Goal: Task Accomplishment & Management: Manage account settings

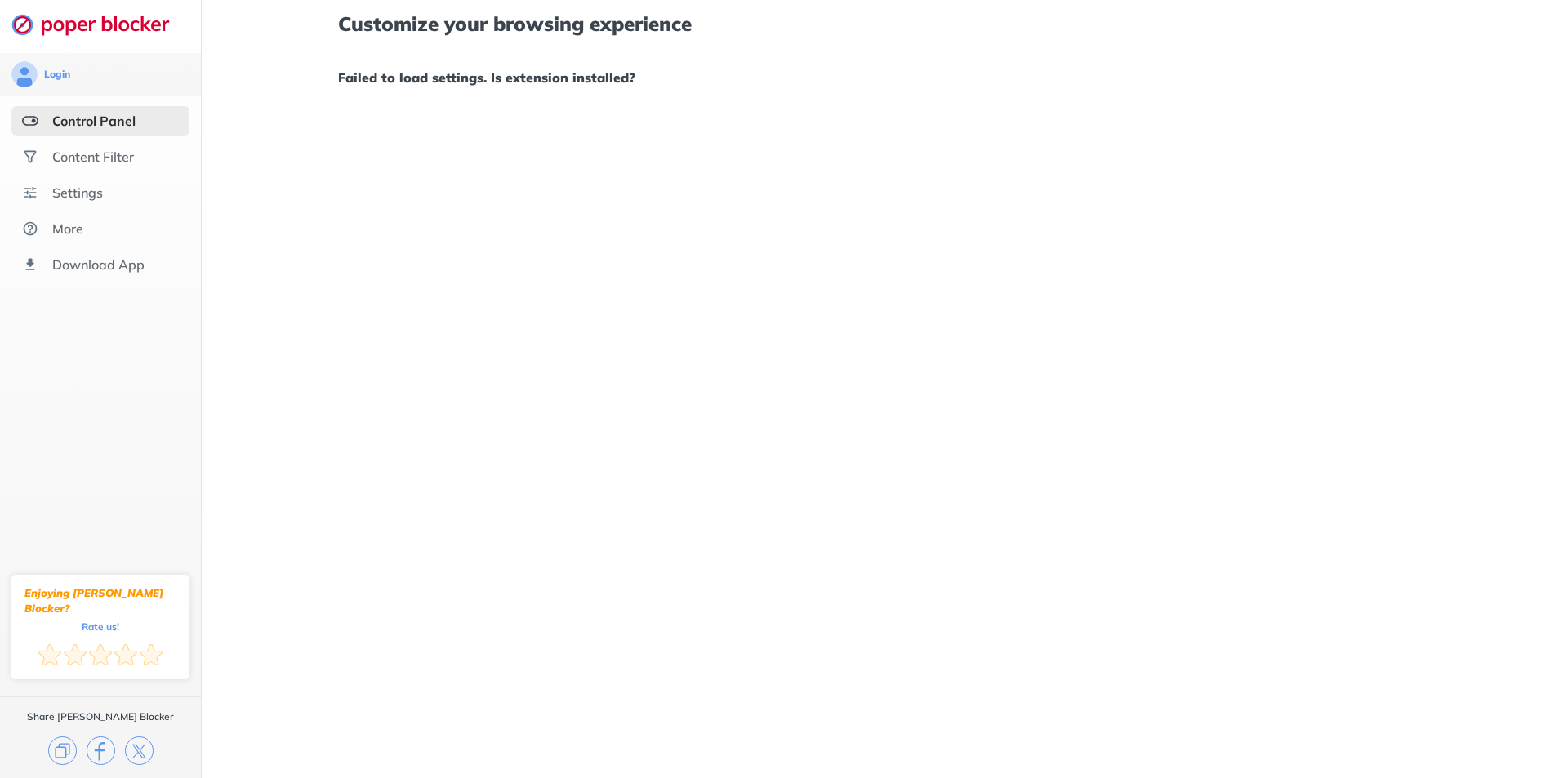
click at [1046, 109] on div "Customize your browsing experience Failed to load settings. Is extension instal…" at bounding box center [884, 389] width 1366 height 778
click at [122, 145] on div "Content Filter" at bounding box center [99, 157] width 178 height 29
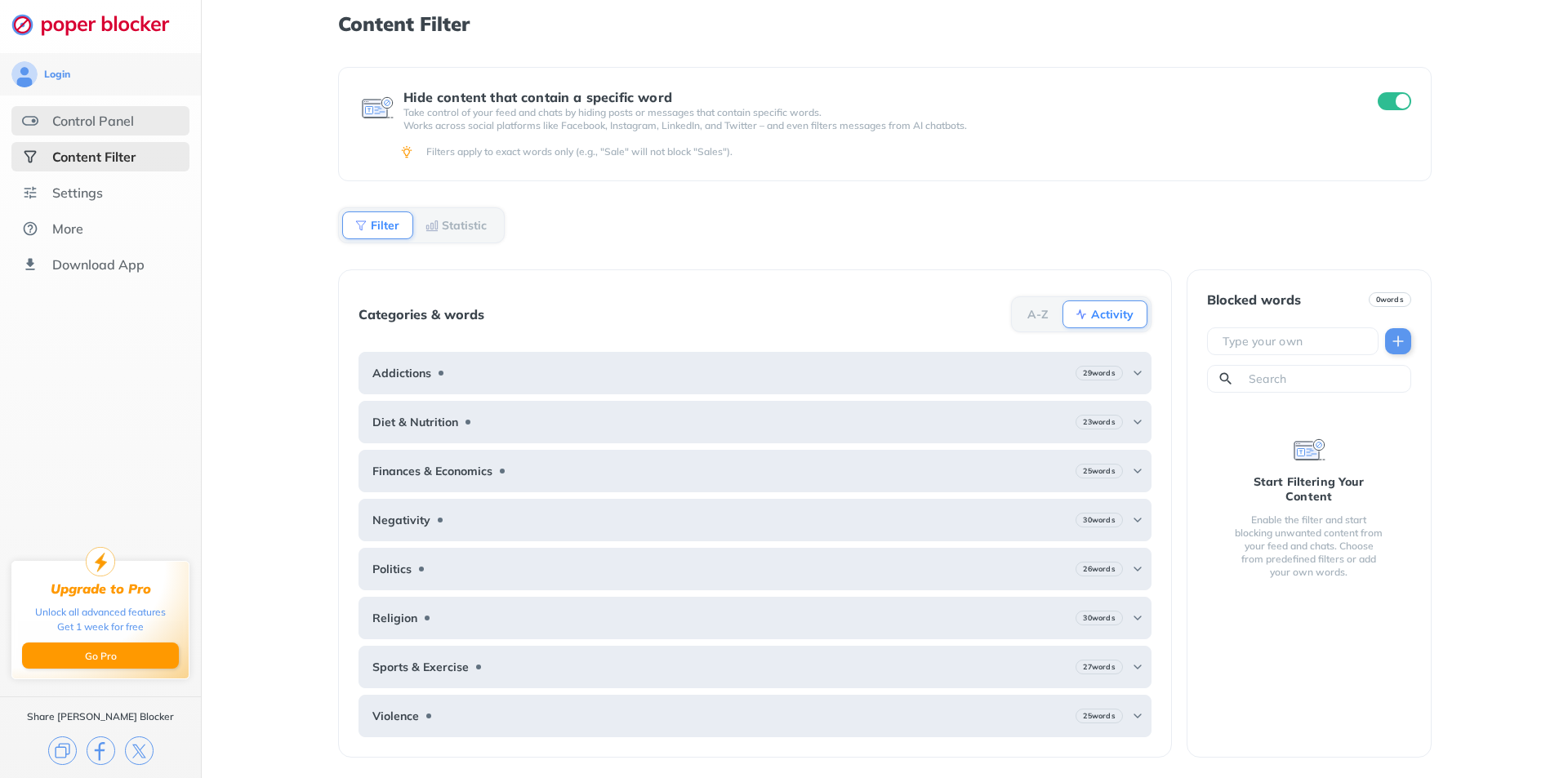
click at [116, 125] on div "Control Panel" at bounding box center [93, 121] width 82 height 17
